Goal: Information Seeking & Learning: Learn about a topic

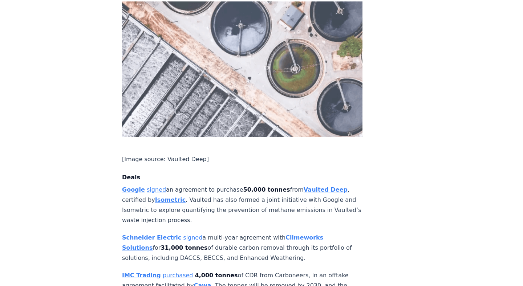
scroll to position [424, 0]
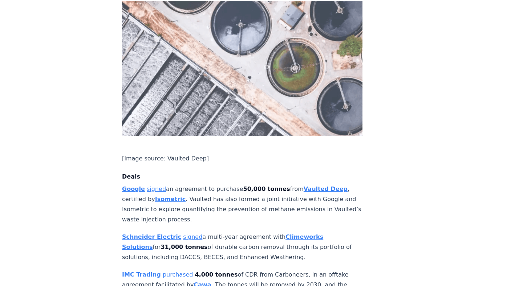
click at [190, 186] on p "Google signed an agreement to purchase 50,000 tonnes from Vaulted Deep , certif…" at bounding box center [242, 204] width 241 height 41
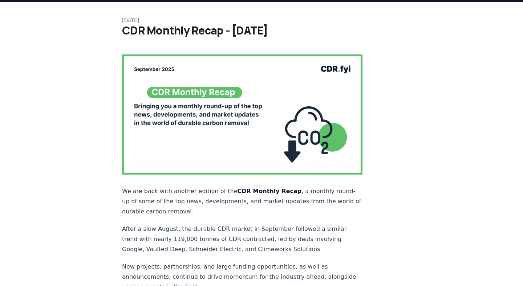
scroll to position [23, 0]
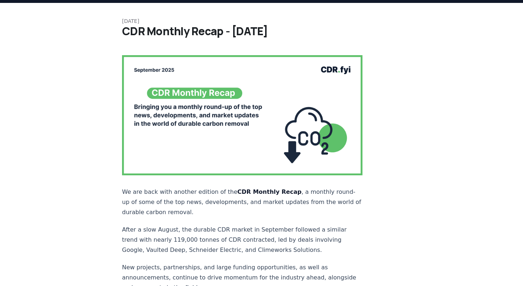
click at [233, 104] on img at bounding box center [242, 115] width 241 height 120
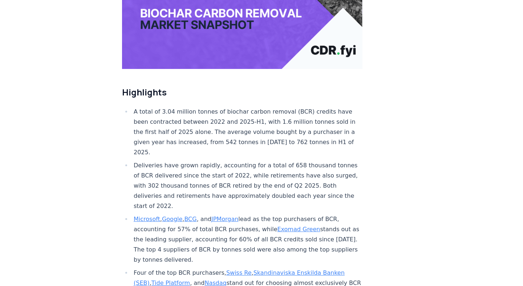
scroll to position [214, 0]
